Goal: Use online tool/utility: Utilize a website feature to perform a specific function

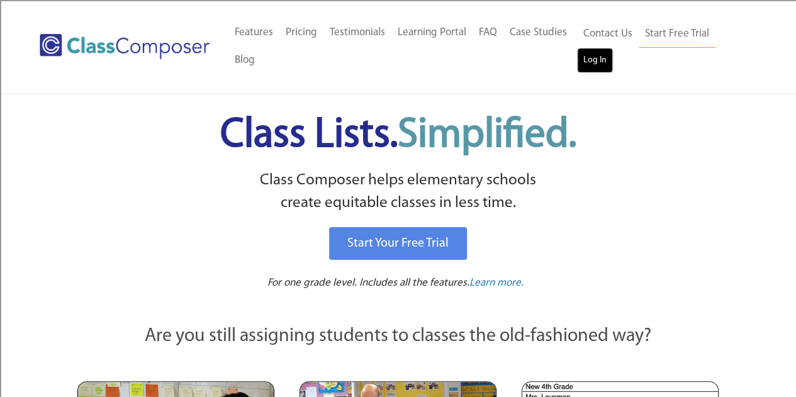
click at [604, 60] on link "Log In" at bounding box center [595, 60] width 36 height 25
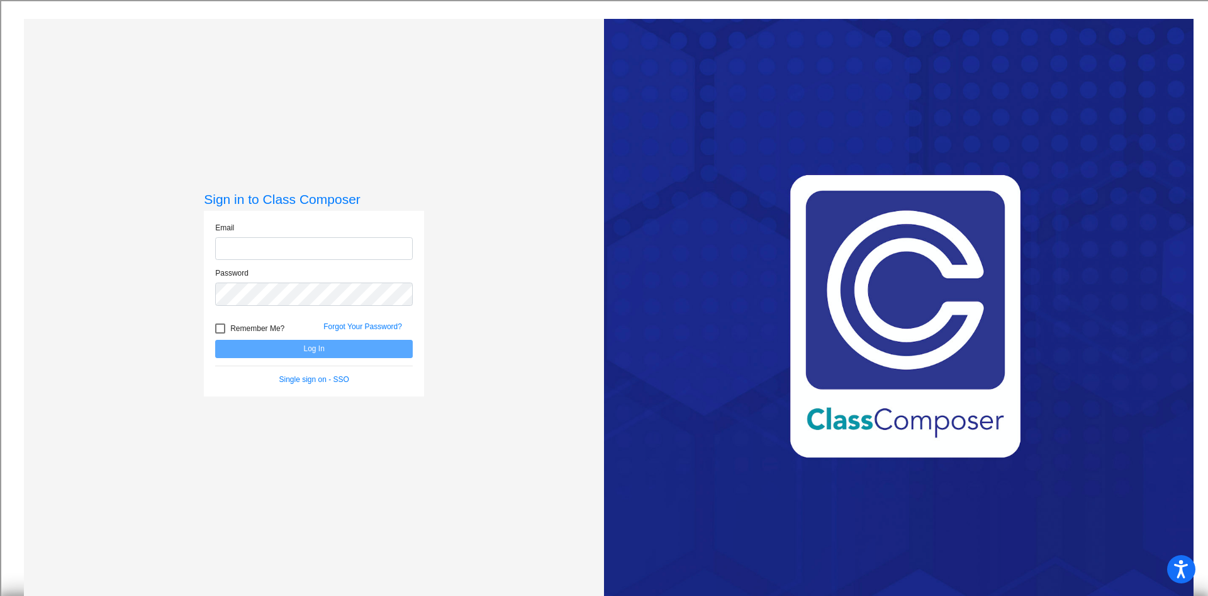
type input "[EMAIL_ADDRESS][DOMAIN_NAME]"
click at [279, 347] on button "Log In" at bounding box center [314, 349] width 198 height 18
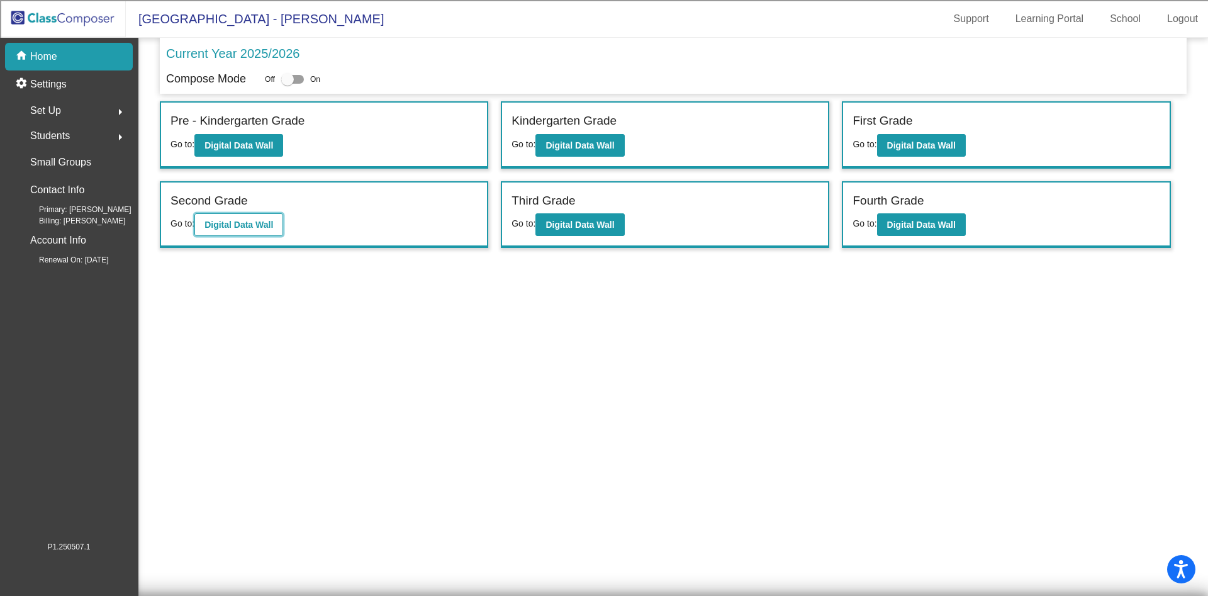
click at [243, 228] on b "Digital Data Wall" at bounding box center [238, 225] width 69 height 10
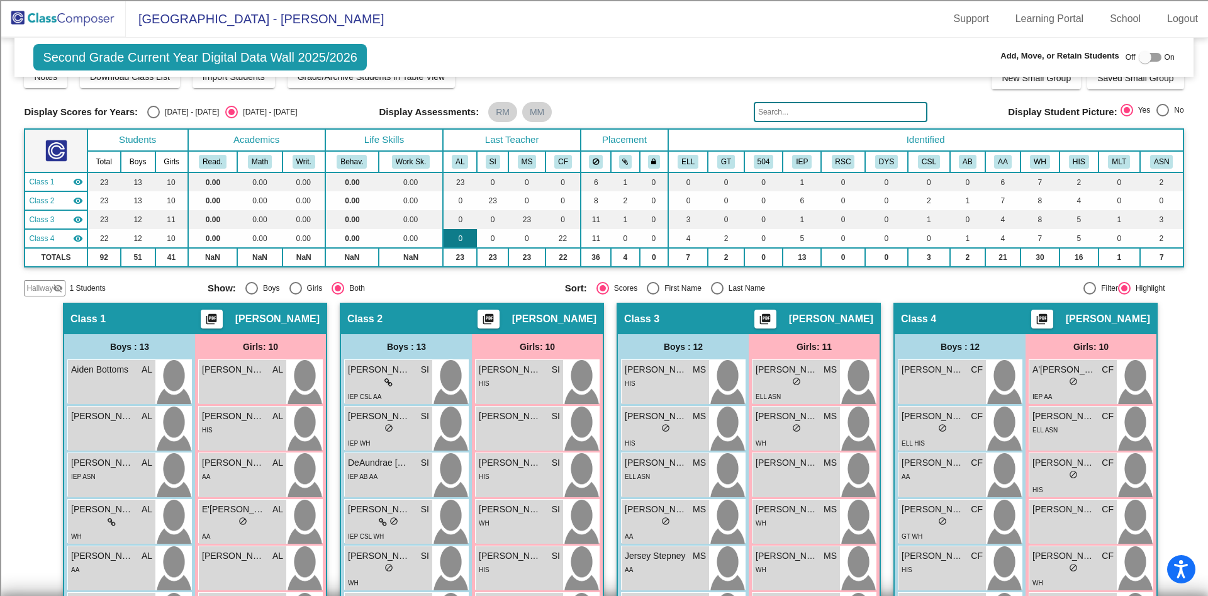
scroll to position [21, 0]
click at [727, 163] on button "GT" at bounding box center [726, 161] width 18 height 14
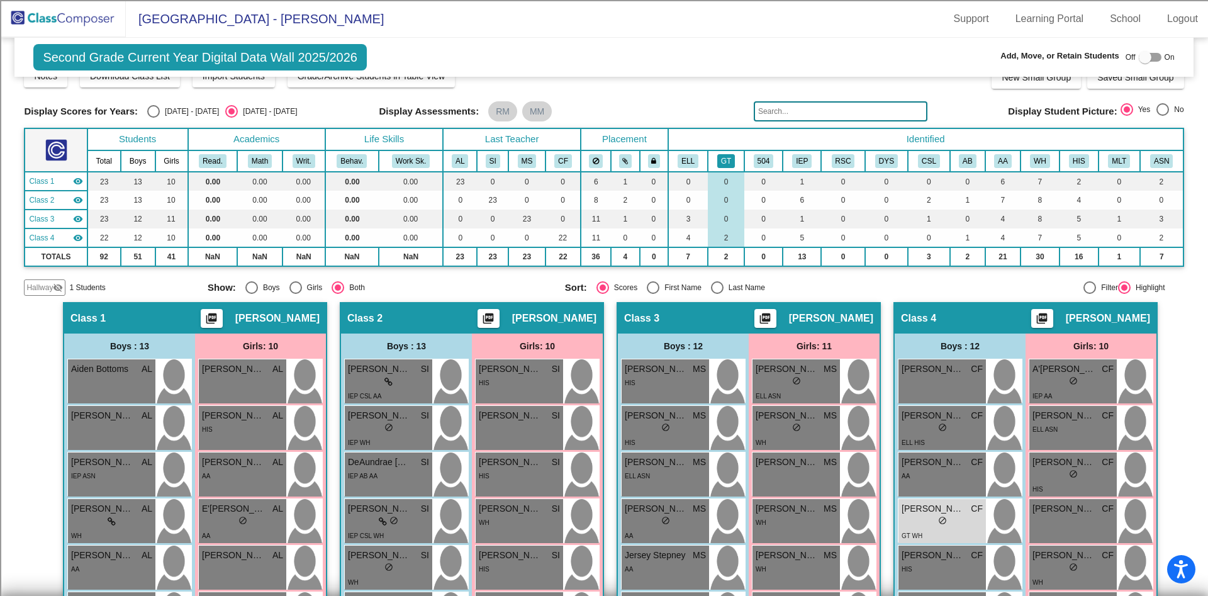
click at [727, 163] on button "GT" at bounding box center [726, 161] width 18 height 14
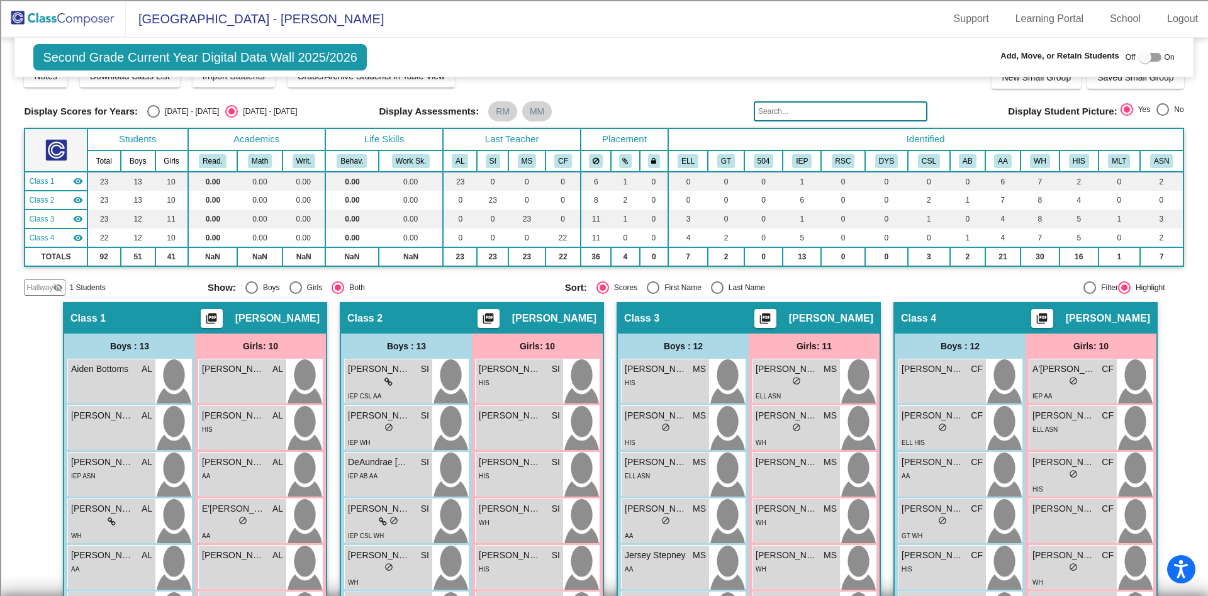
click at [803, 111] on input "text" at bounding box center [841, 111] width 174 height 20
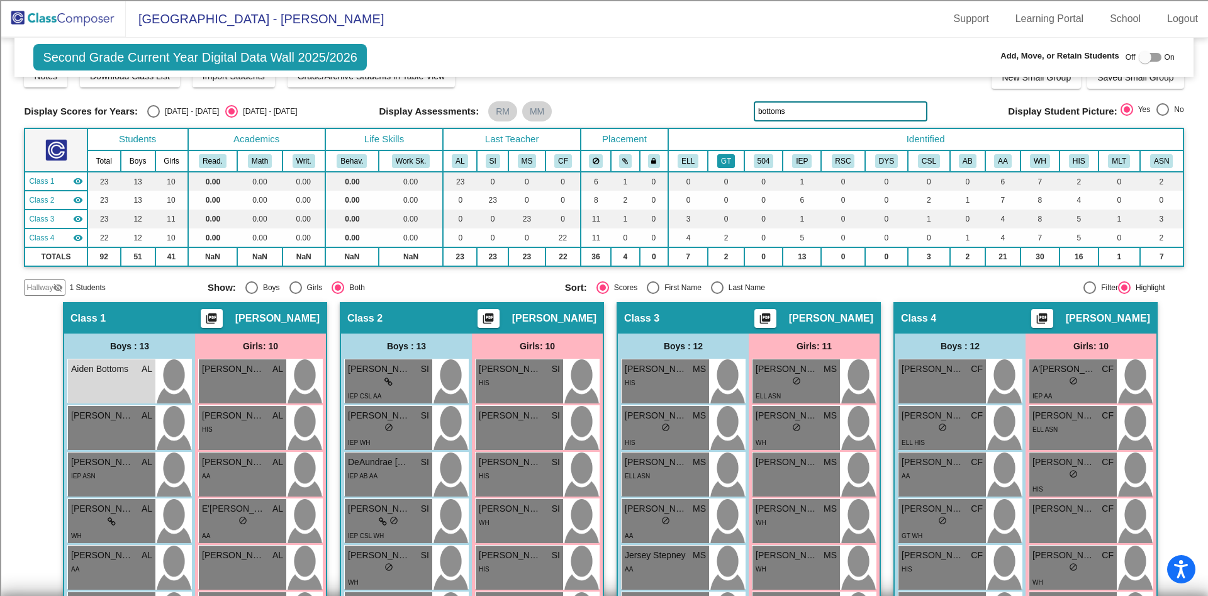
type input "bottoms"
click at [731, 154] on button "GT" at bounding box center [726, 161] width 18 height 14
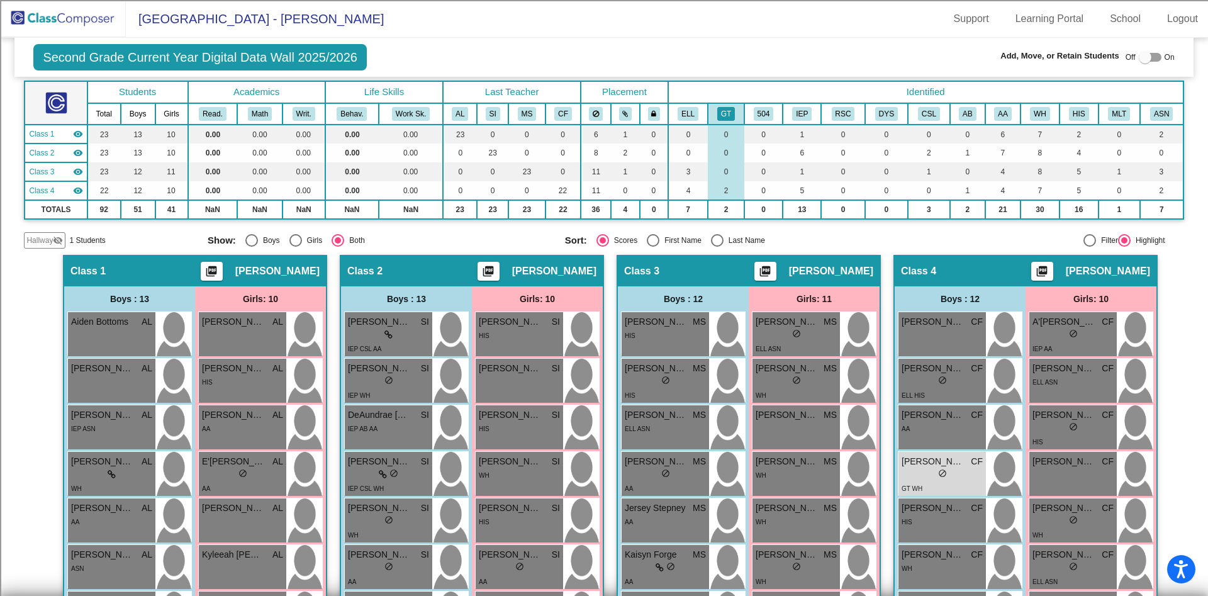
scroll to position [0, 0]
